Goal: Navigation & Orientation: Find specific page/section

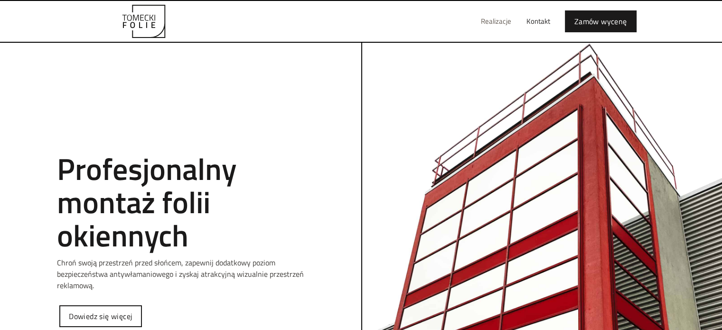
click at [493, 20] on link "Realizacje" at bounding box center [496, 21] width 46 height 30
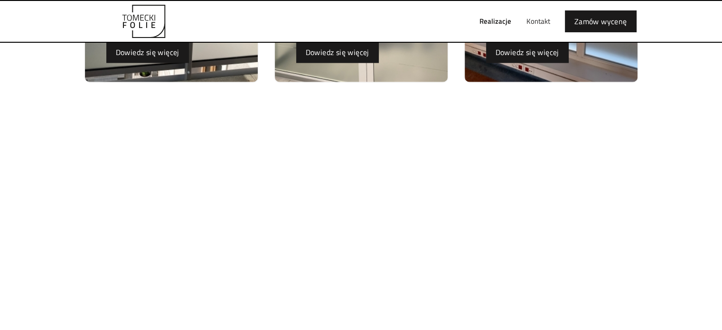
scroll to position [2373, 0]
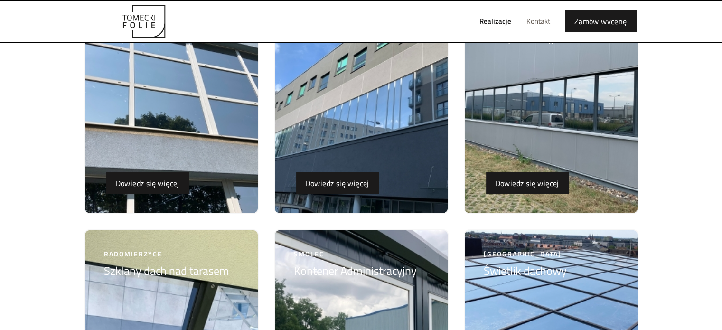
click at [543, 24] on link "Kontakt" at bounding box center [538, 21] width 39 height 30
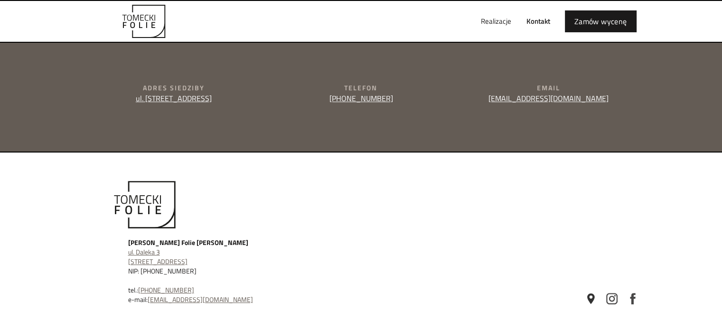
scroll to position [400, 0]
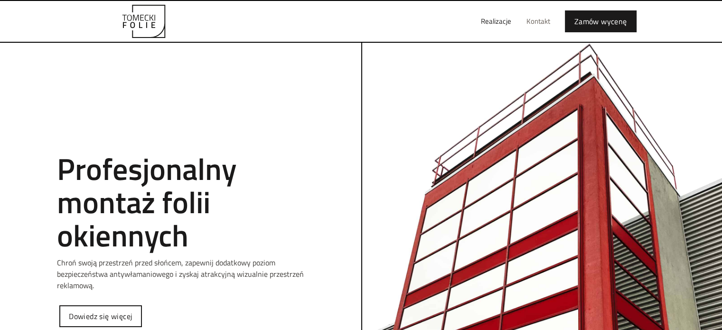
click at [534, 20] on link "Kontakt" at bounding box center [538, 21] width 39 height 30
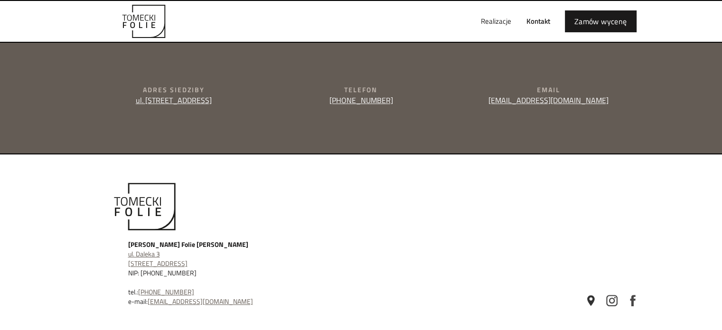
scroll to position [400, 0]
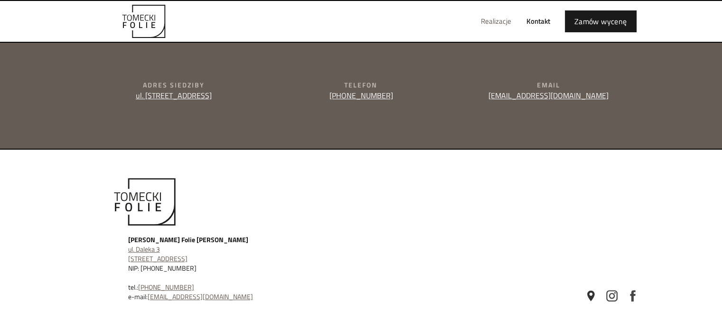
click at [494, 21] on link "Realizacje" at bounding box center [496, 21] width 46 height 30
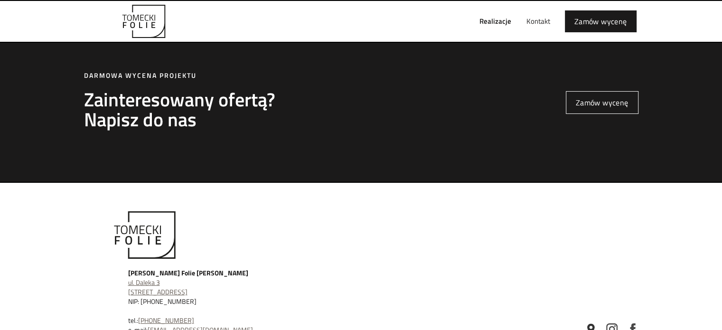
scroll to position [3346, 0]
